Goal: Transaction & Acquisition: Purchase product/service

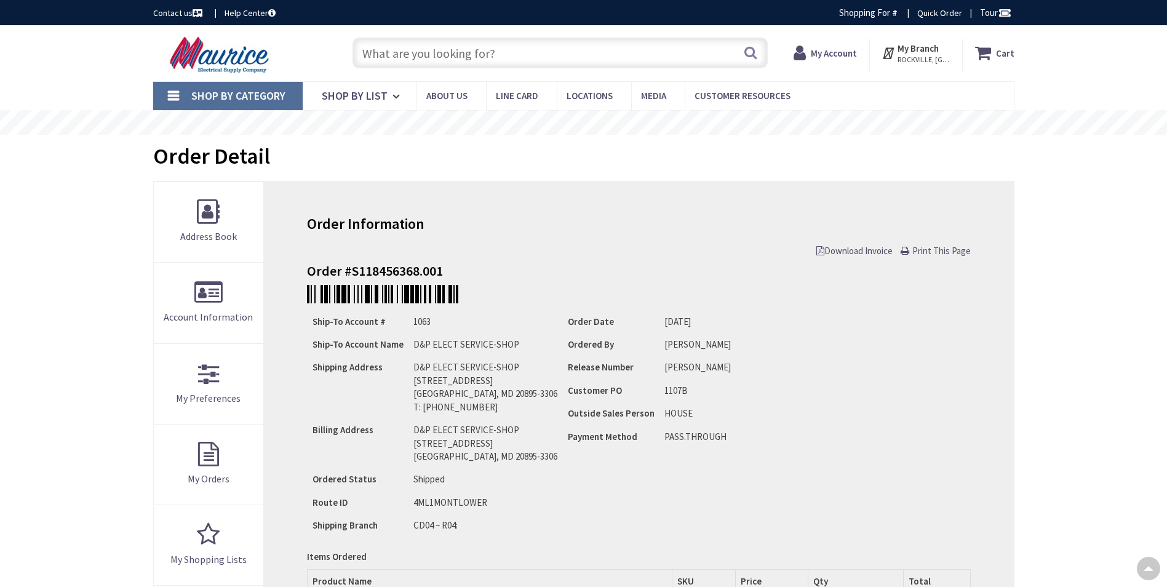
type input "Bethpage Ln, [GEOGRAPHIC_DATA], [GEOGRAPHIC_DATA]"
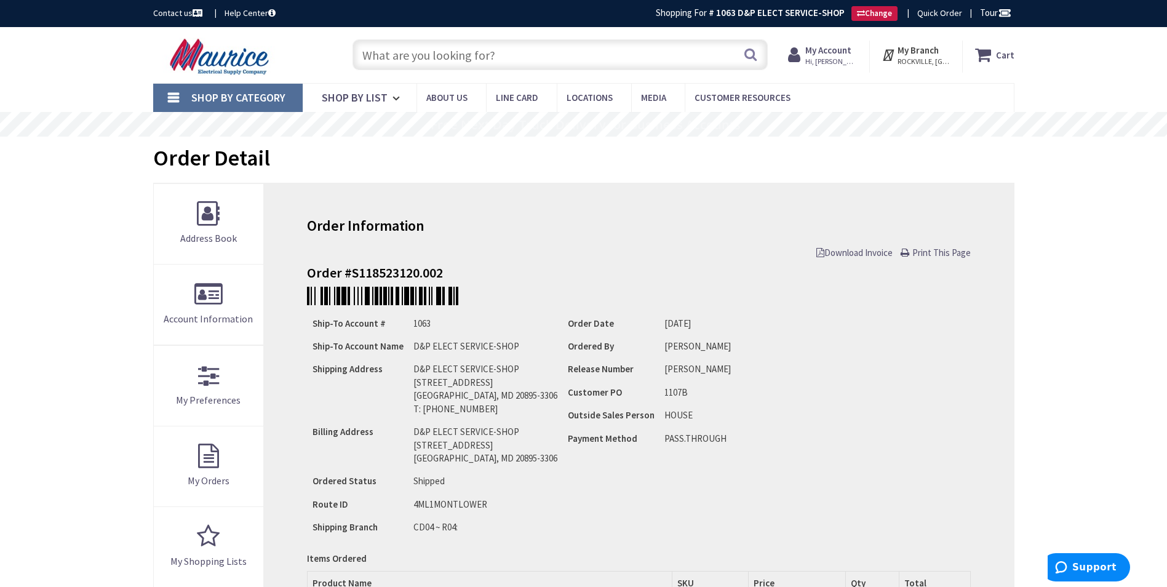
click at [556, 55] on input "text" at bounding box center [560, 54] width 415 height 31
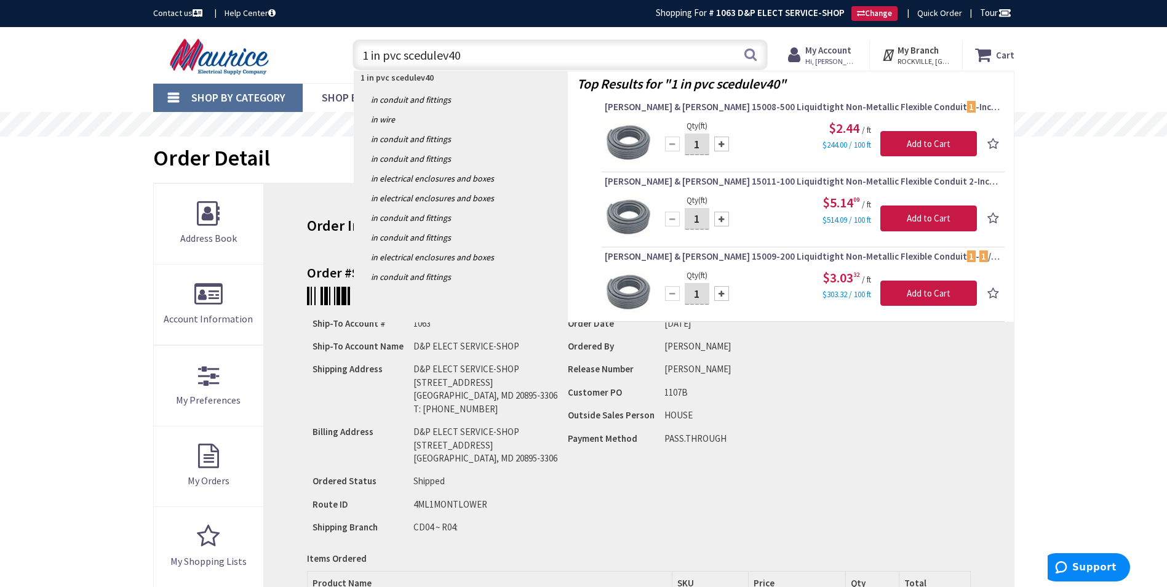
click at [380, 52] on input "1 in pvc scedulev40" at bounding box center [560, 54] width 415 height 31
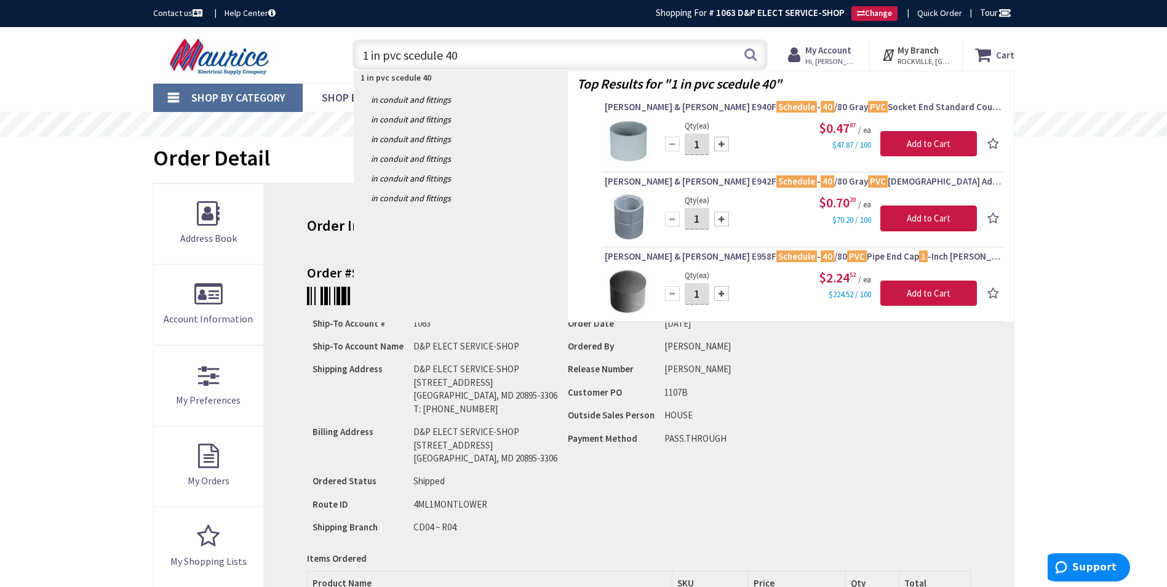
click at [380, 58] on input "1 in pvc scedule 40" at bounding box center [560, 54] width 415 height 31
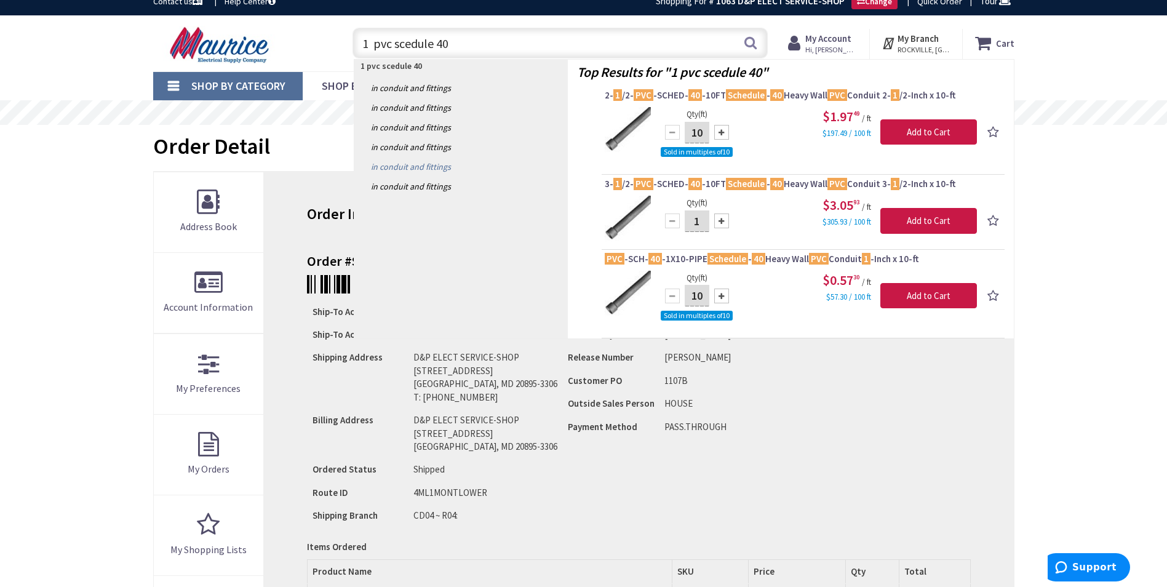
scroll to position [15, 0]
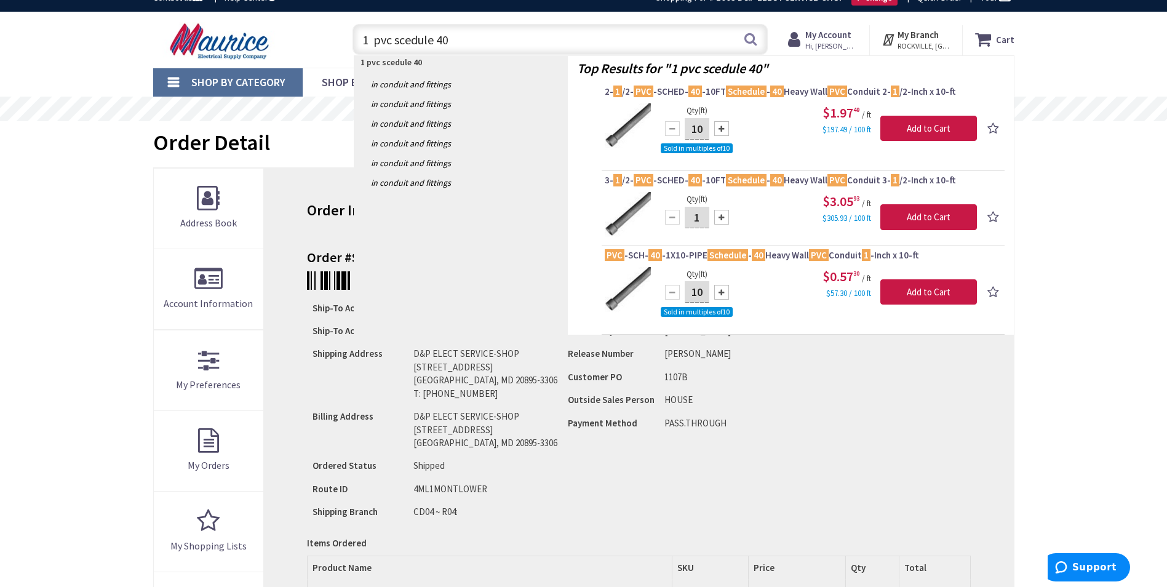
click at [455, 36] on input "1 pvc scedule 40" at bounding box center [560, 39] width 415 height 31
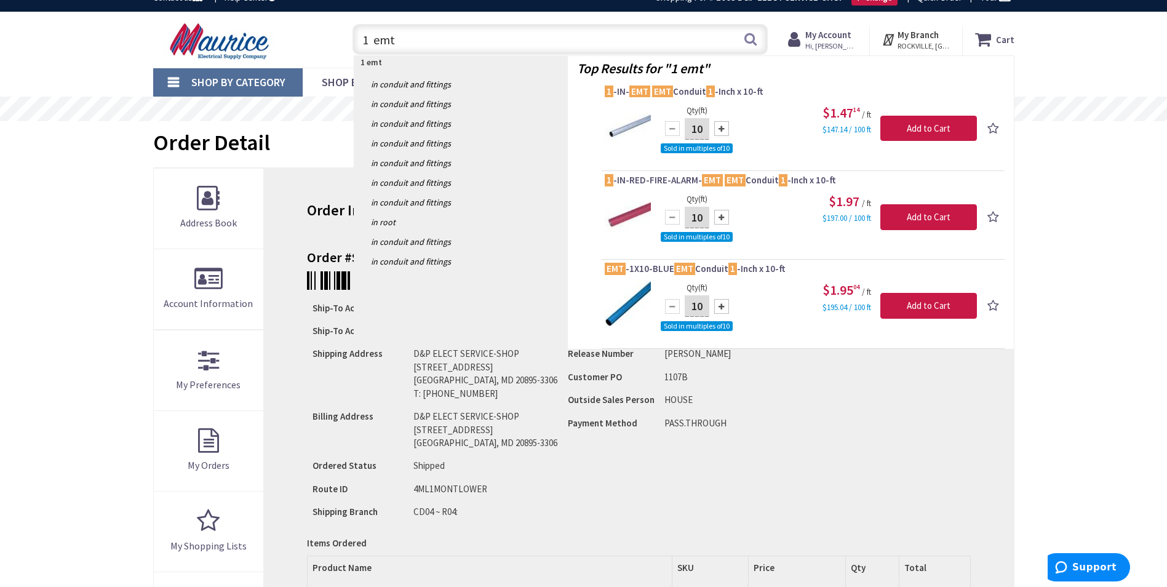
click at [417, 34] on input "1 emt" at bounding box center [560, 39] width 415 height 31
click at [417, 35] on input "1 emt" at bounding box center [560, 39] width 415 height 31
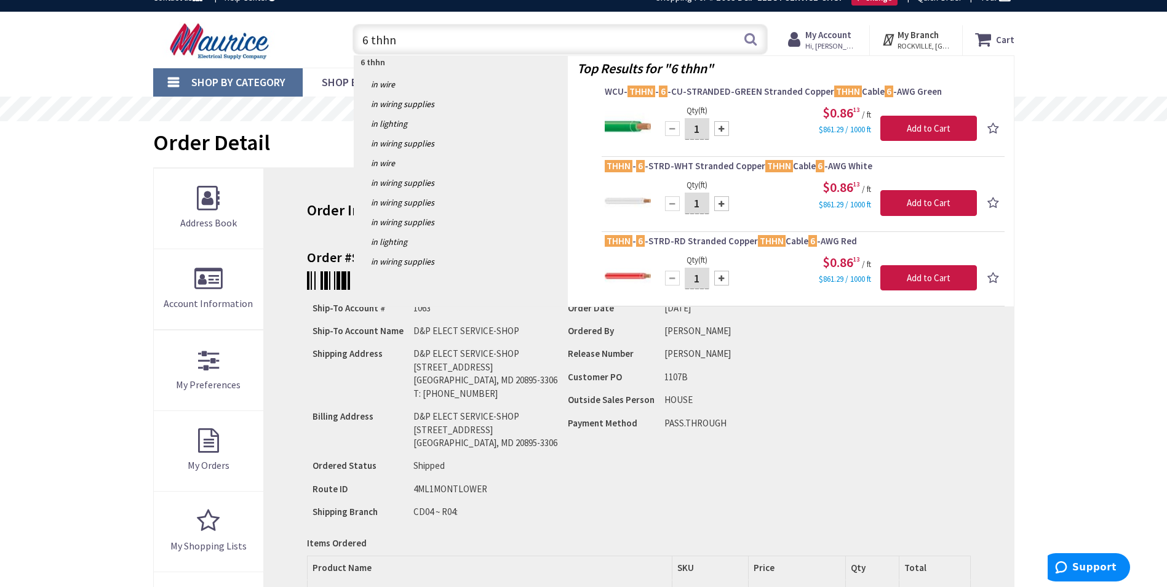
click at [369, 42] on input "6 thhn" at bounding box center [560, 39] width 415 height 31
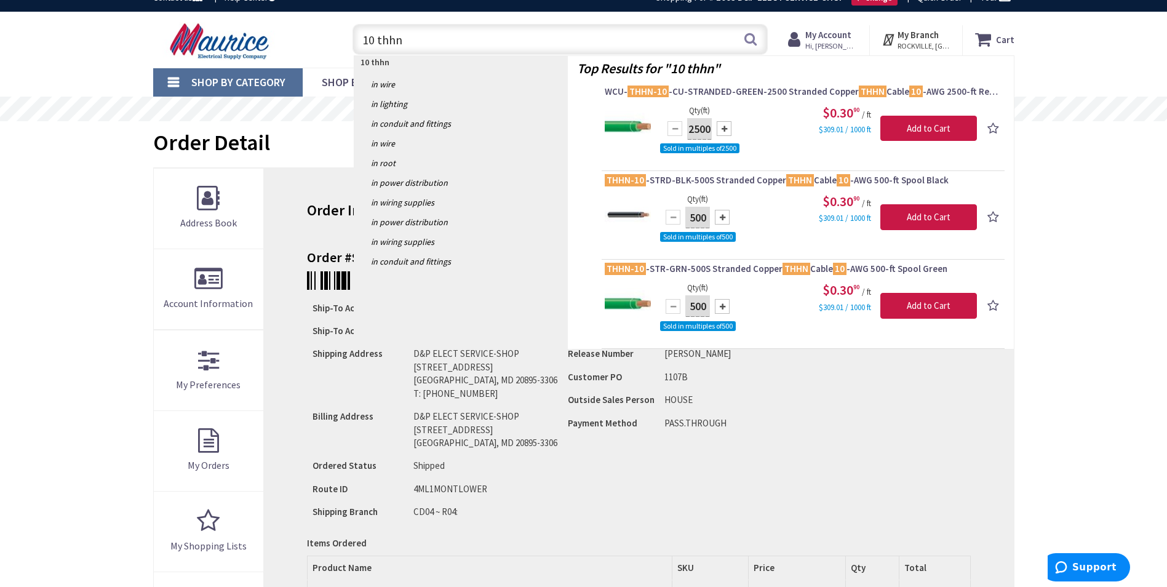
click at [406, 38] on input "10 thhn" at bounding box center [560, 39] width 415 height 31
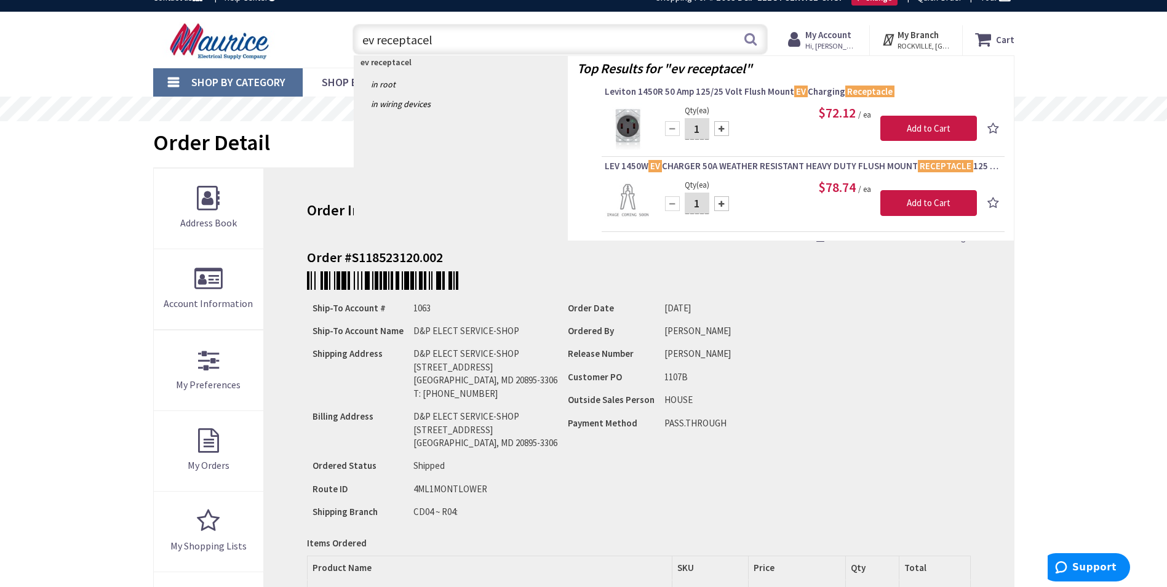
type input "ev receptacel"
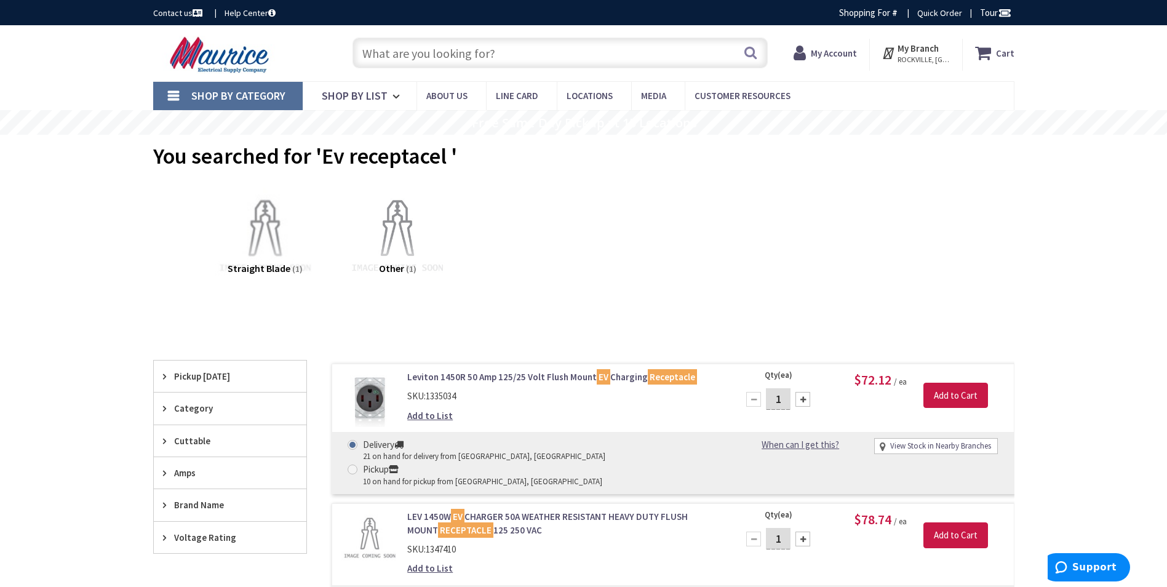
click at [454, 42] on input "text" at bounding box center [560, 53] width 415 height 31
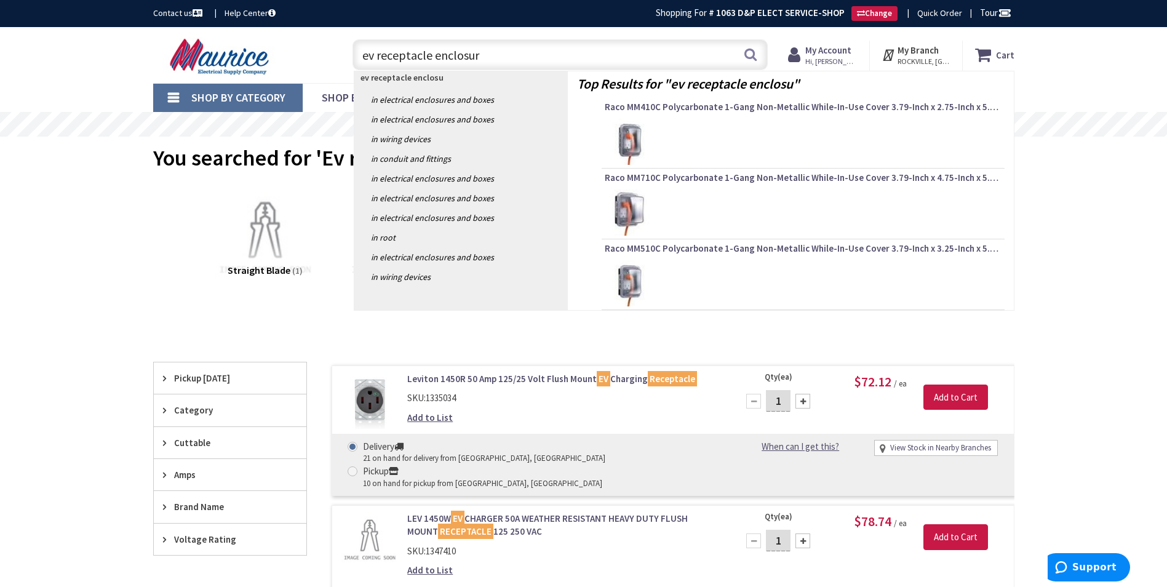
type input "ev receptacle enclosure"
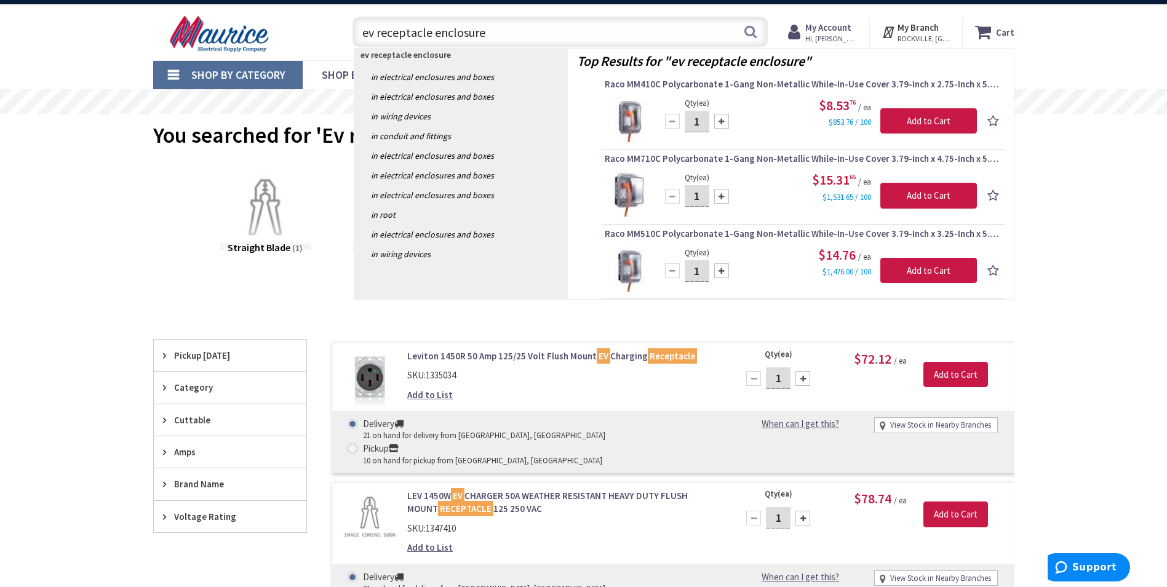
scroll to position [46, 0]
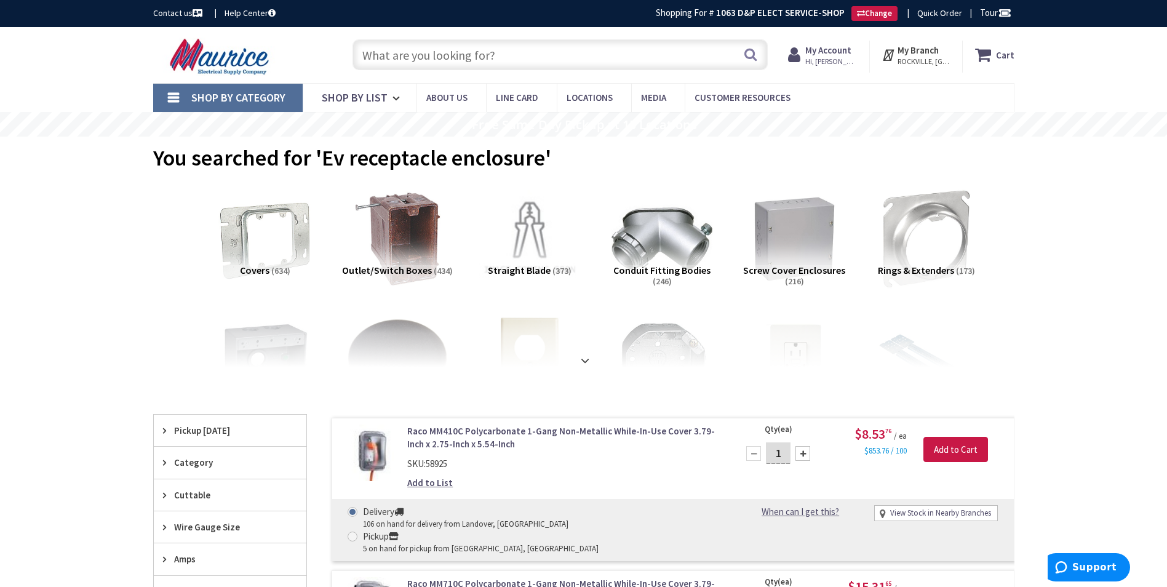
drag, startPoint x: 388, startPoint y: 54, endPoint x: 380, endPoint y: 52, distance: 7.8
click at [390, 54] on input "text" at bounding box center [560, 54] width 415 height 31
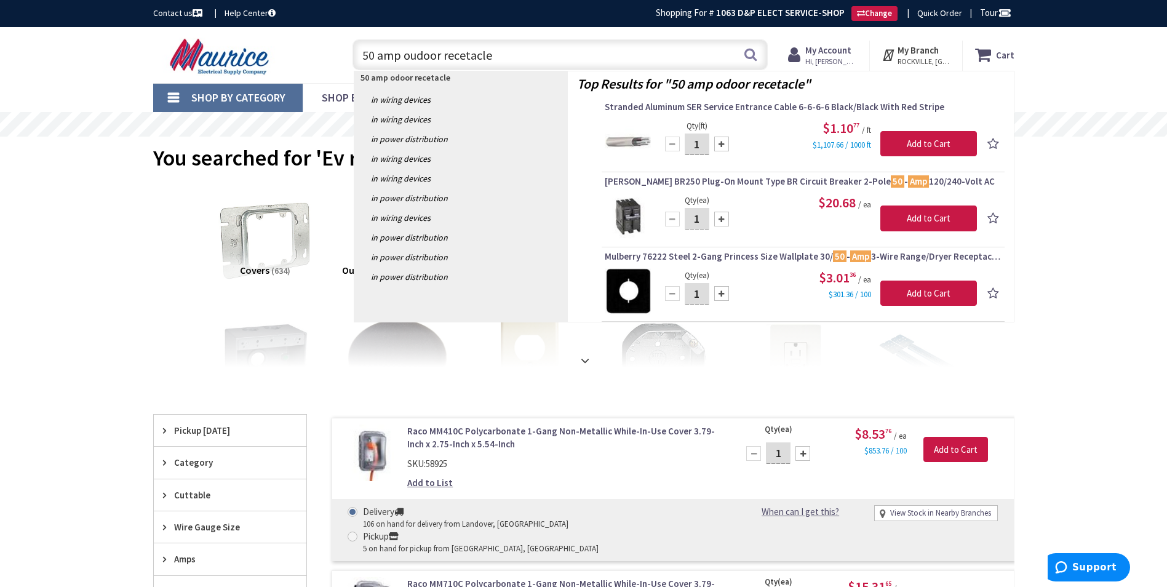
type input "50 amp outdoor recetacle"
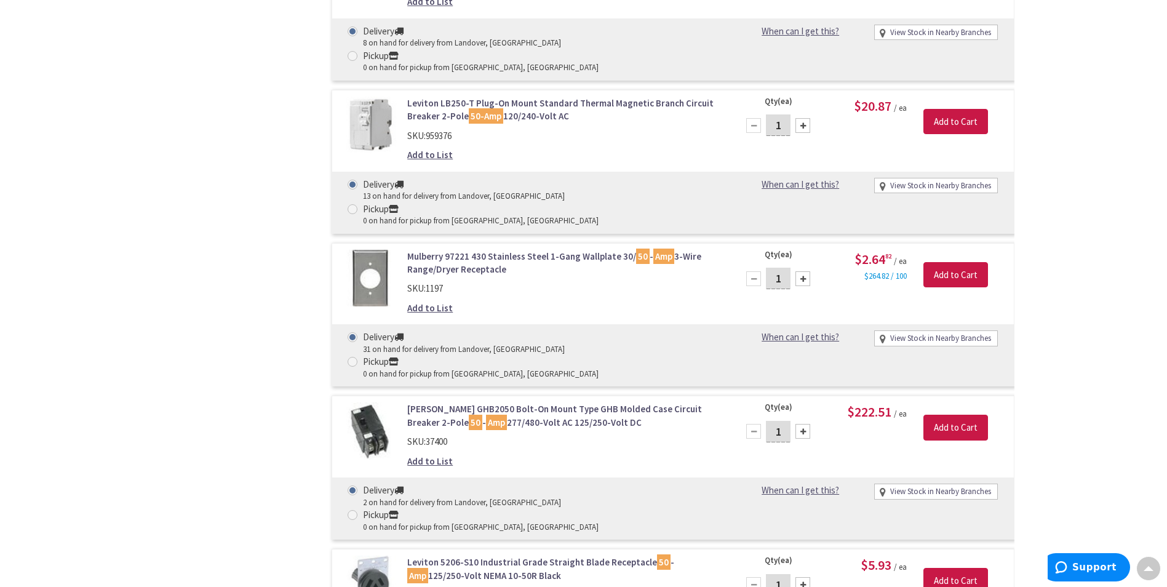
scroll to position [3756, 0]
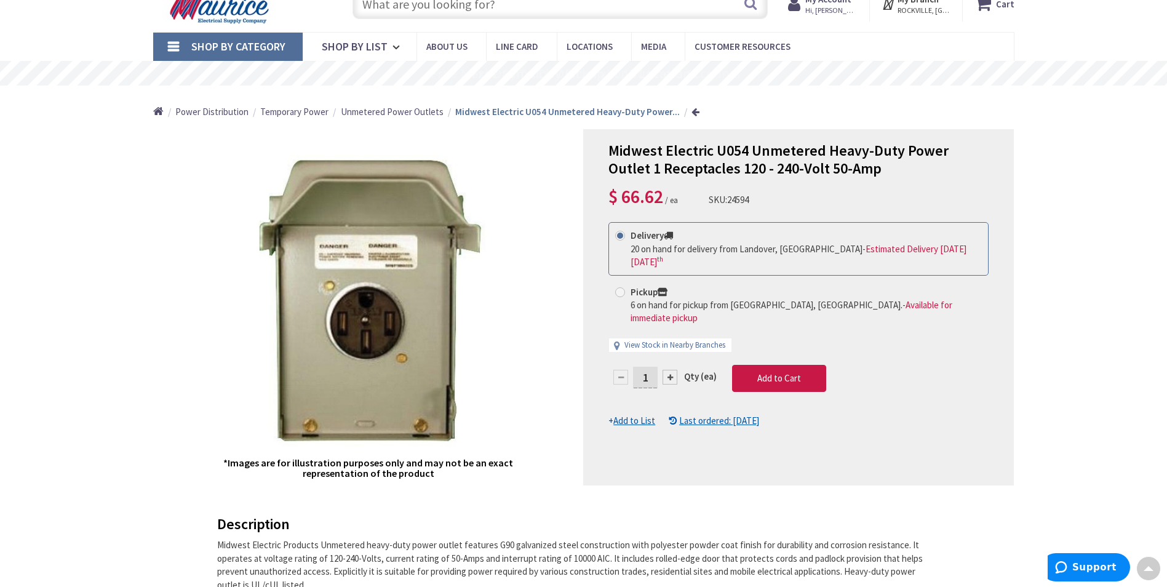
scroll to position [47, 0]
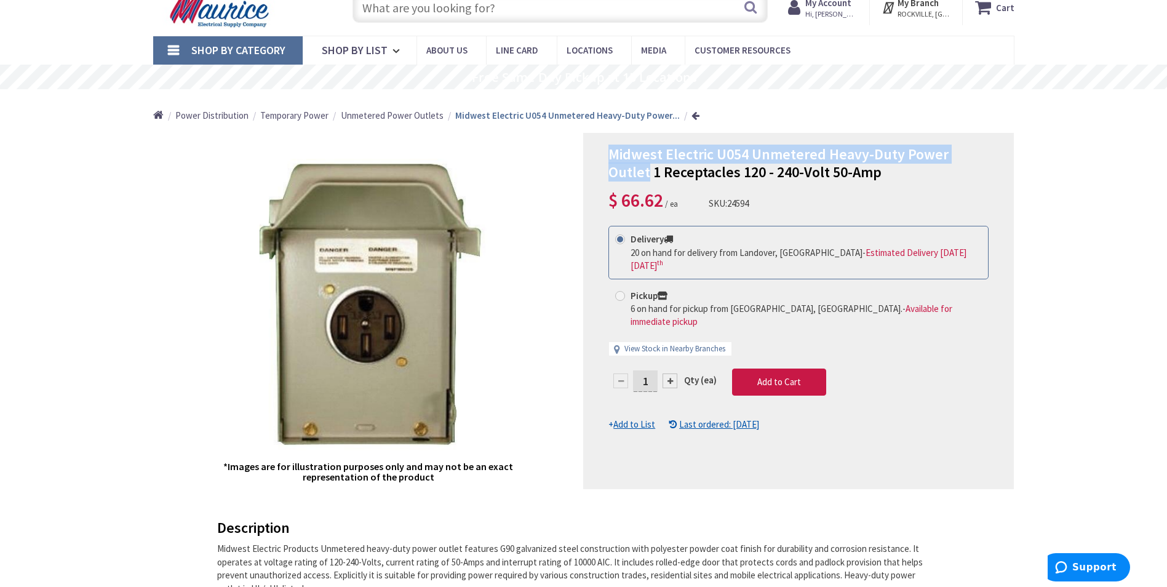
drag, startPoint x: 615, startPoint y: 151, endPoint x: 988, endPoint y: 148, distance: 373.6
click at [988, 148] on div "Midwest Electric U054 Unmetered Heavy-Duty Power Outlet 1 Receptacles 120 - 240…" at bounding box center [798, 311] width 431 height 356
copy span "Midwest Electric U054 Unmetered Heavy-Duty Power Outlet"
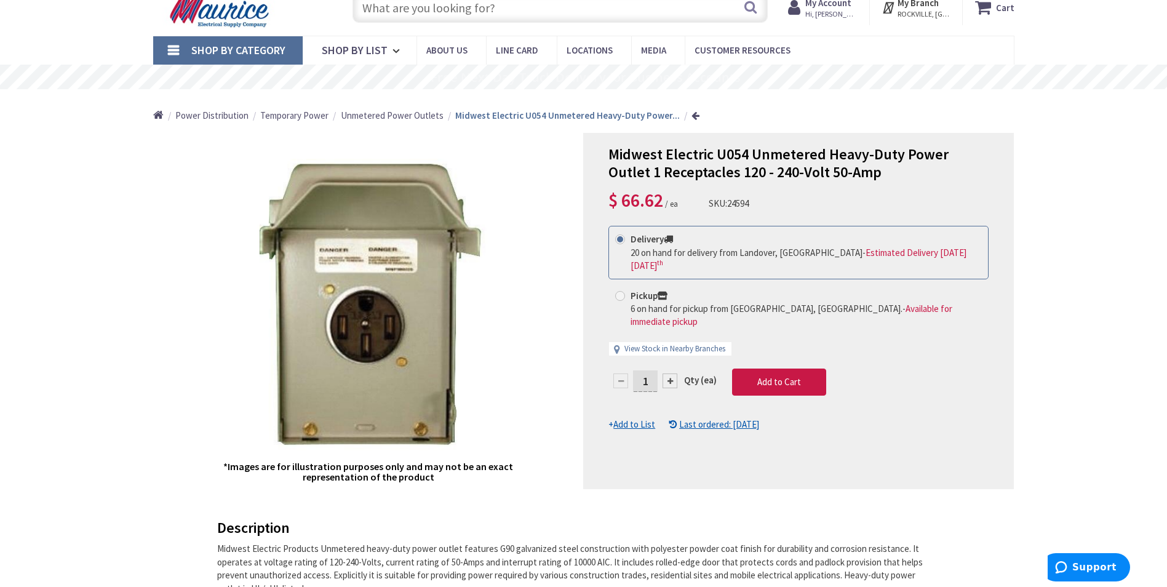
click at [487, 9] on input "text" at bounding box center [560, 7] width 415 height 31
paste input "Midwest Electric U054 Unmetered Heavy-Duty Power Outlet"
click at [474, 6] on input "Midwest Electric U054 Unmetered Heavy-Duty Power Outlet" at bounding box center [560, 7] width 415 height 31
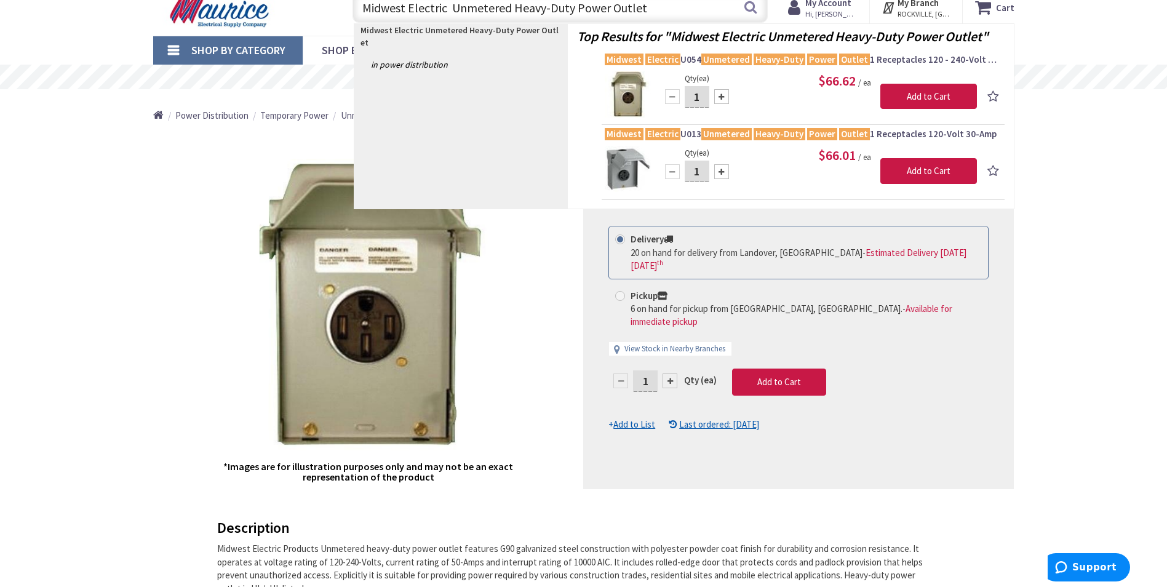
type input "Midwest Electric Unmetered Heavy-Duty Power Outlet"
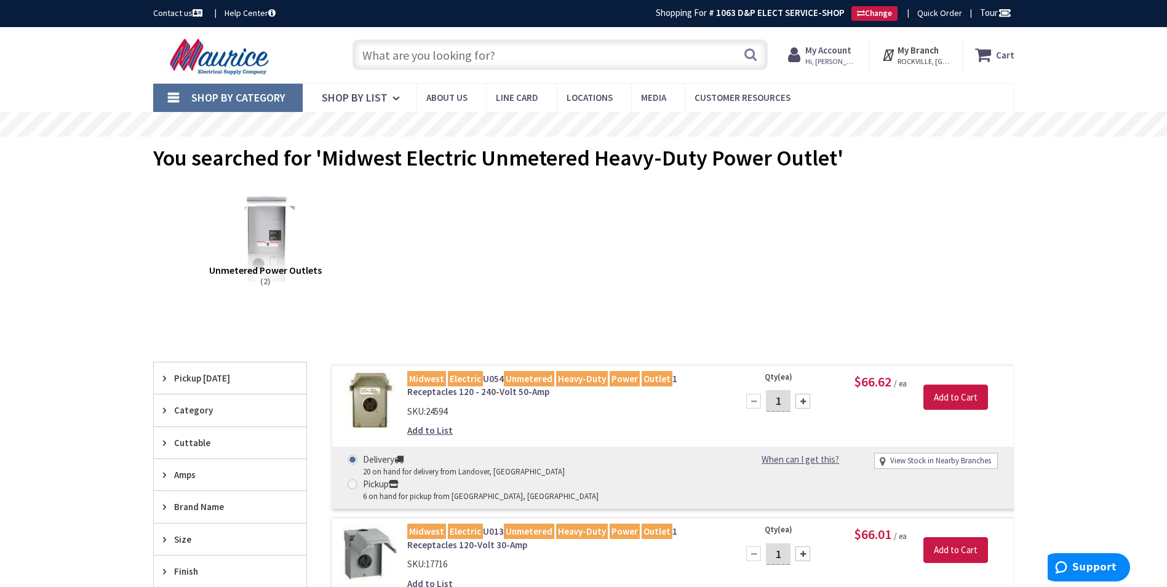
click at [424, 62] on input "text" at bounding box center [560, 54] width 415 height 31
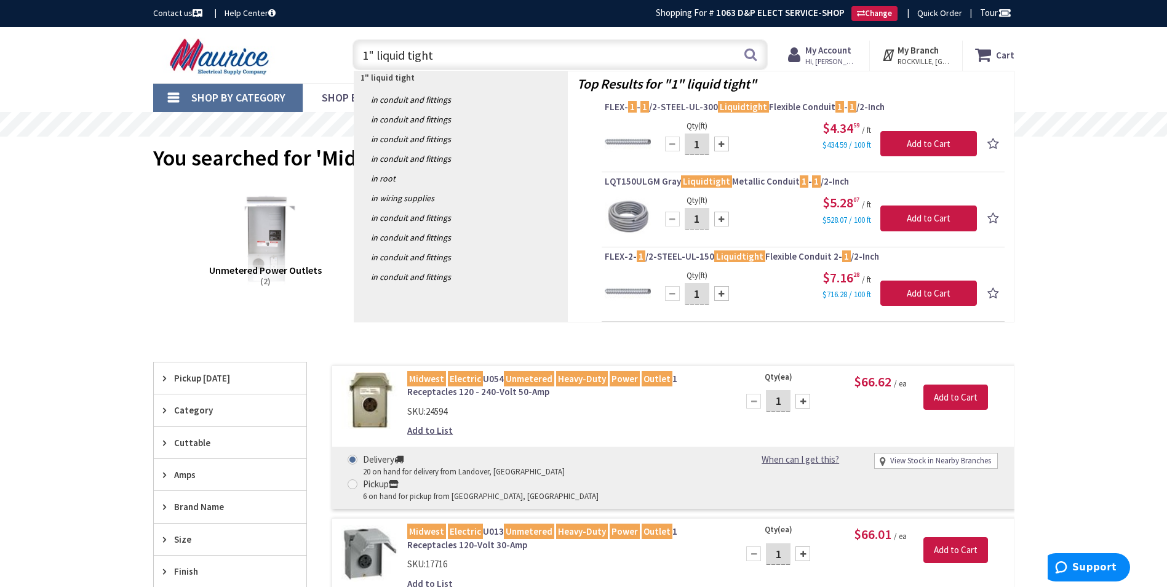
click at [375, 49] on input "1" liquid tight" at bounding box center [560, 54] width 415 height 31
click at [373, 52] on input "1" liquid tight" at bounding box center [560, 54] width 415 height 31
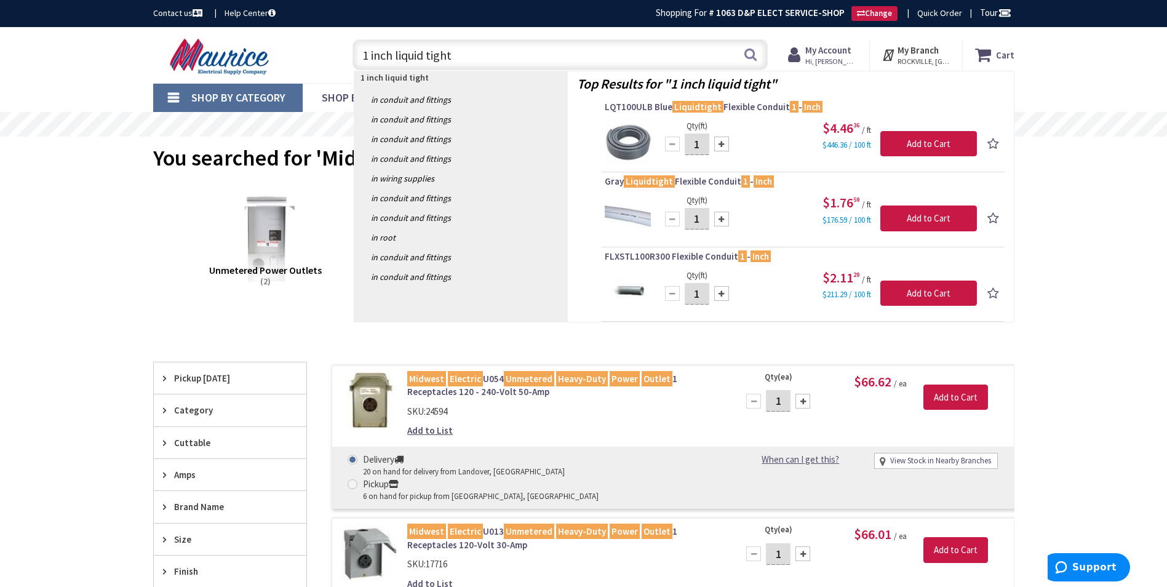
type input "1 inch liquid tight"
